Goal: Task Accomplishment & Management: Manage account settings

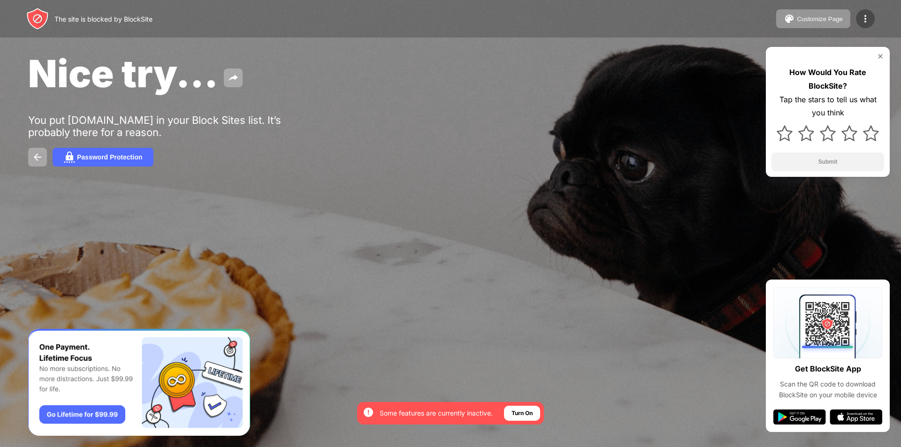
click at [863, 18] on img at bounding box center [865, 18] width 11 height 11
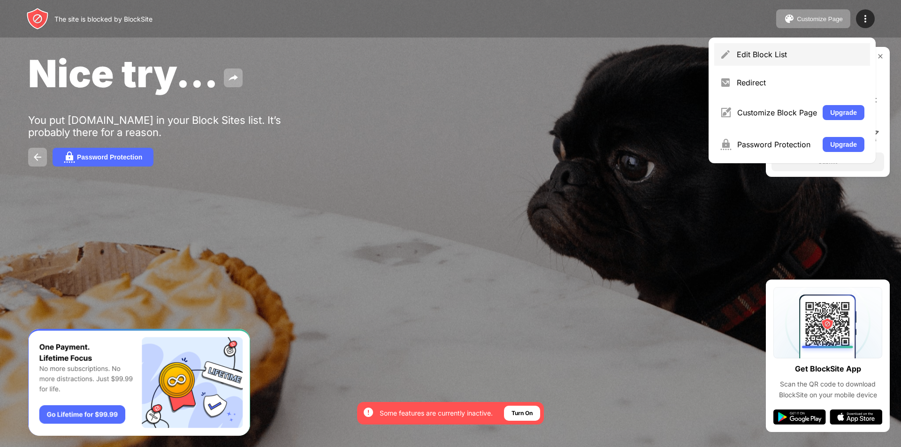
click at [792, 61] on div "Edit Block List" at bounding box center [792, 54] width 156 height 23
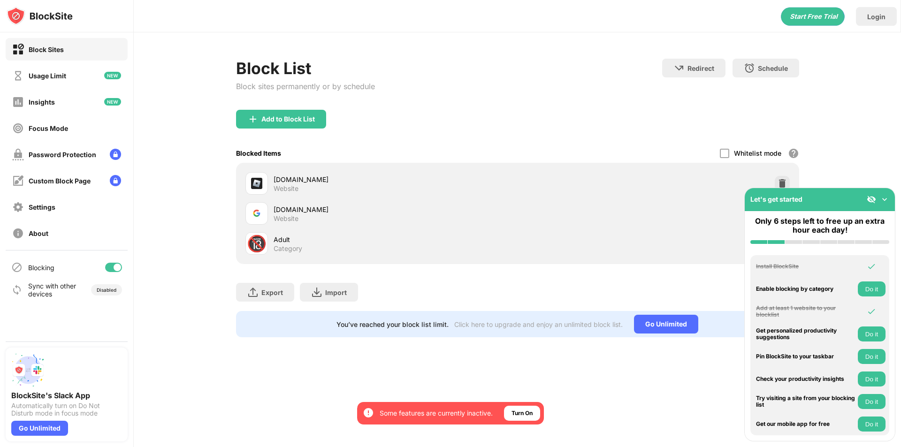
click at [883, 201] on img at bounding box center [884, 199] width 9 height 9
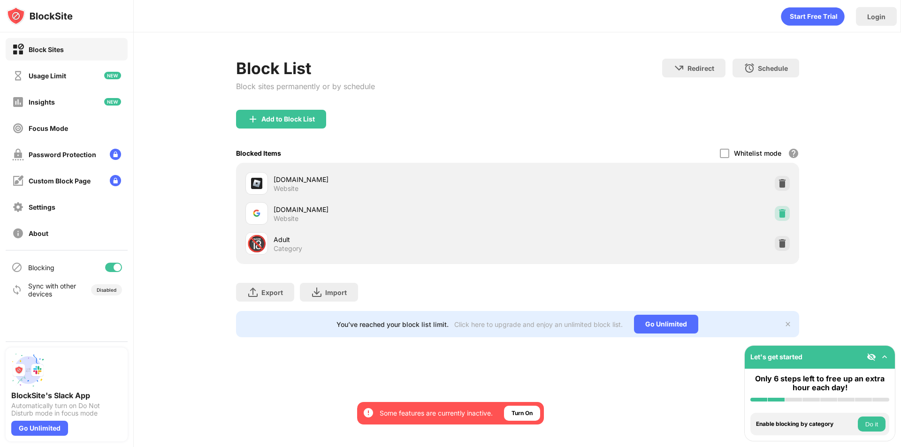
click at [781, 212] on img at bounding box center [782, 213] width 9 height 9
